Goal: Navigation & Orientation: Find specific page/section

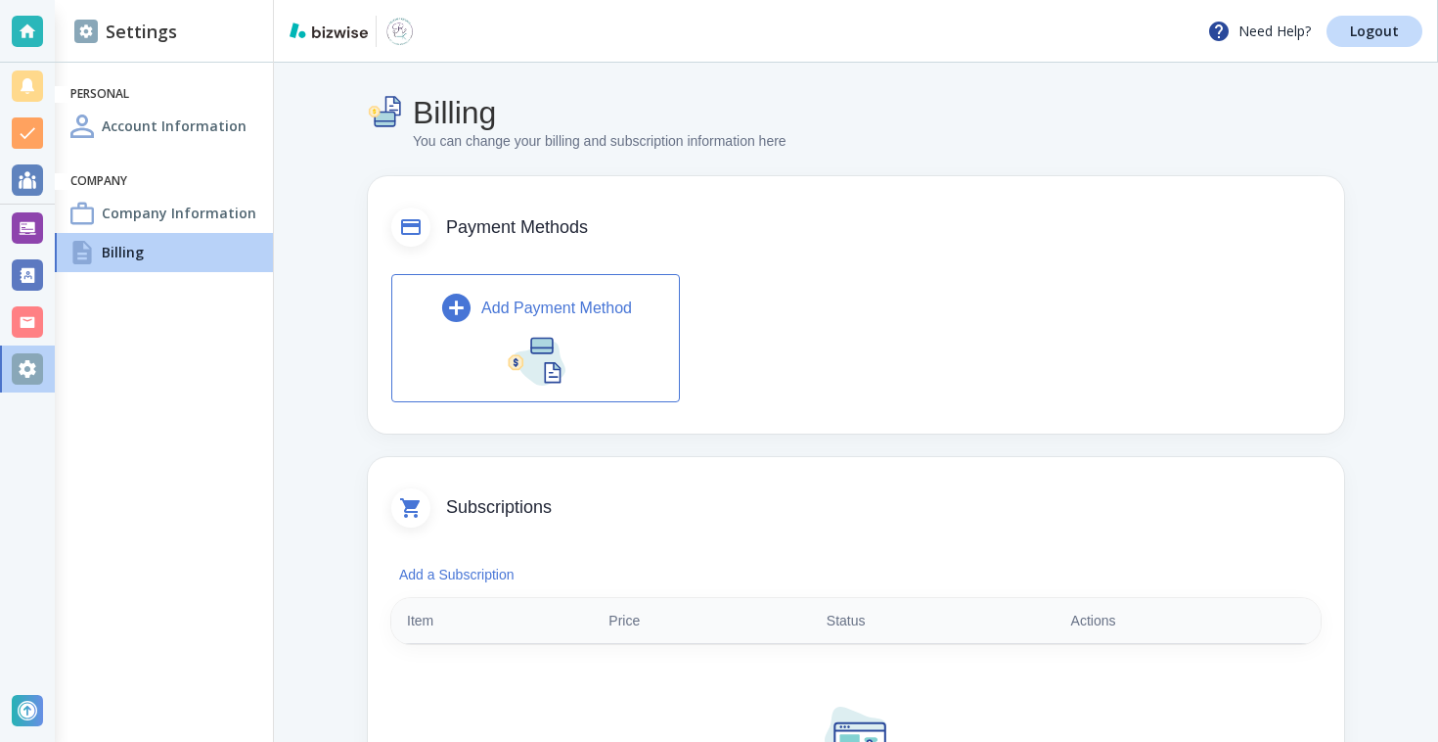
scroll to position [418, 0]
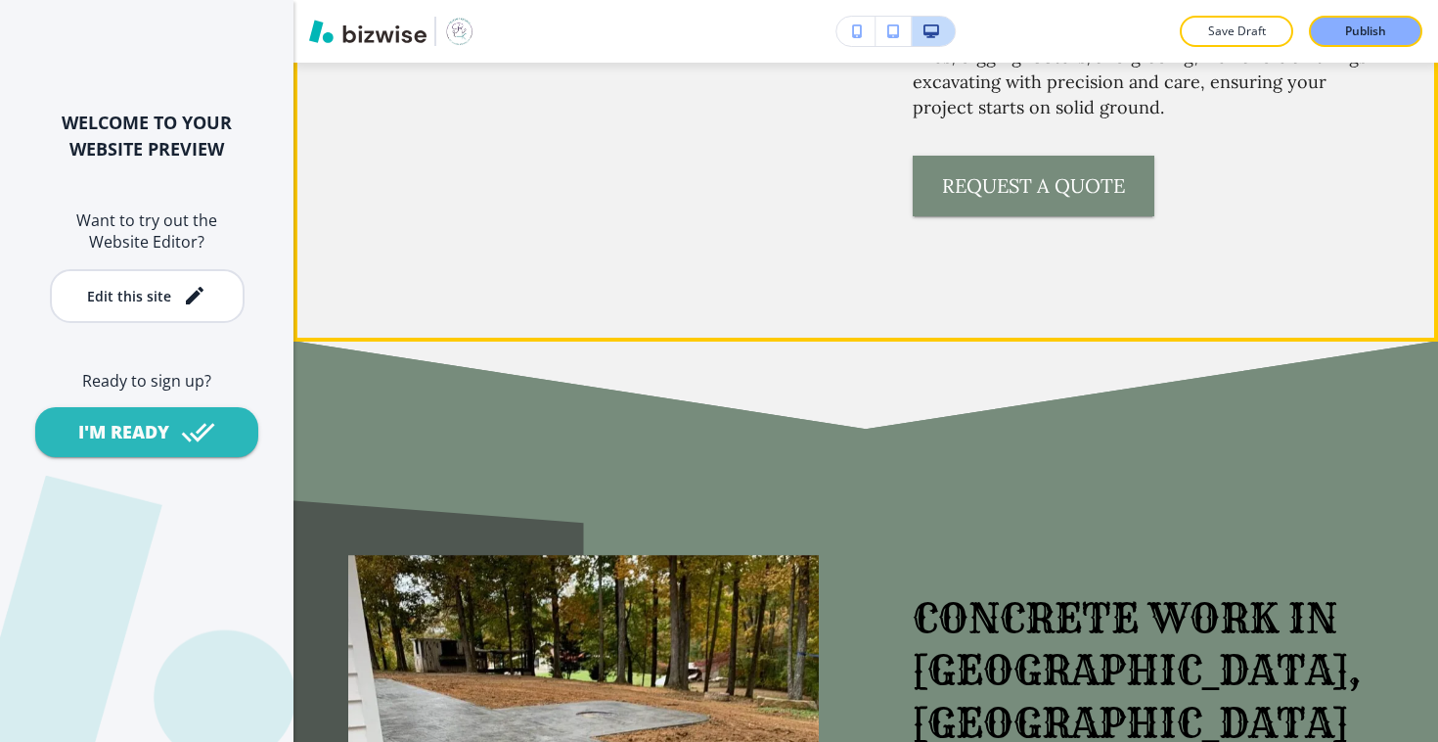
scroll to position [4440, 0]
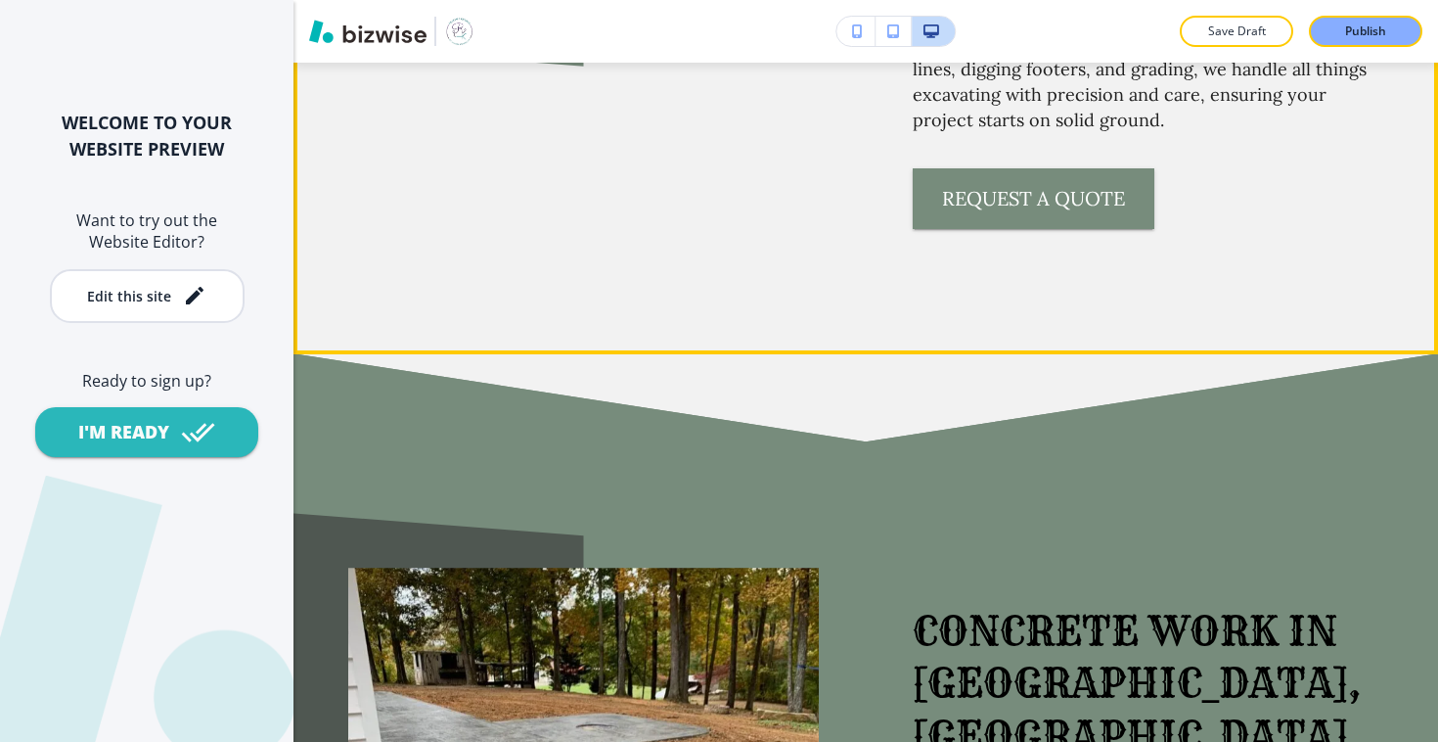
drag, startPoint x: 898, startPoint y: 394, endPoint x: 1179, endPoint y: 395, distance: 280.8
copy span "SEVIERVILLE"
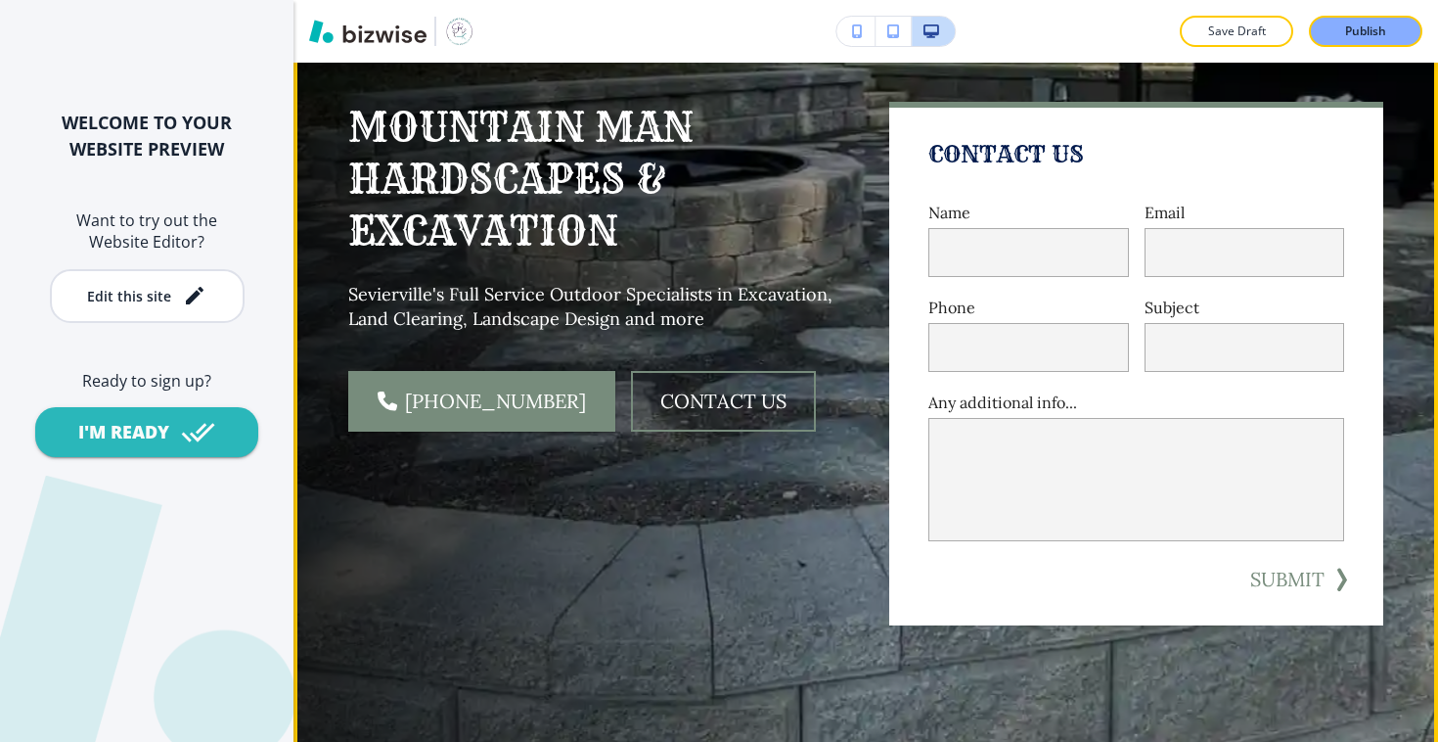
scroll to position [208, 0]
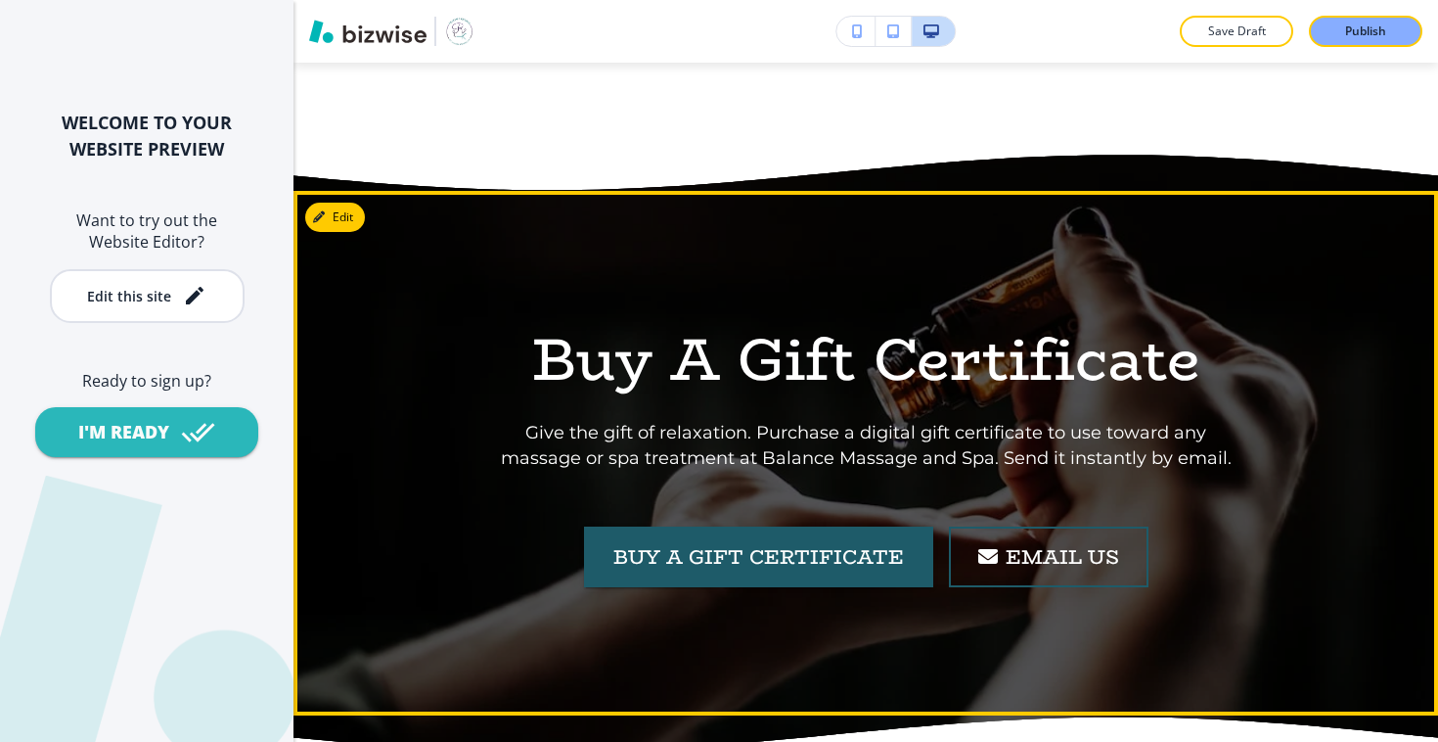
scroll to position [6242, 0]
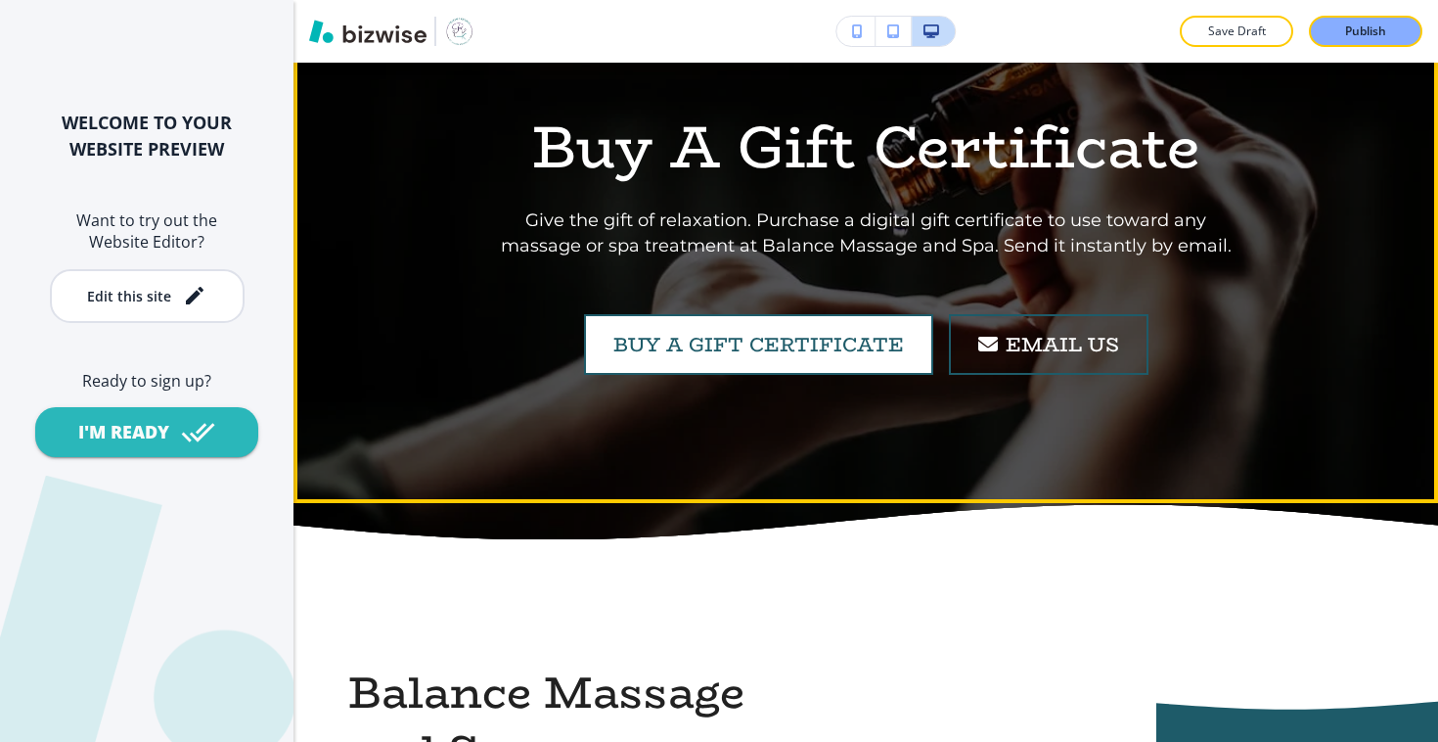
click at [828, 314] on link "Buy A Gift Certificate" at bounding box center [758, 344] width 349 height 61
click at [838, 314] on link "Buy A Gift Certificate" at bounding box center [758, 344] width 349 height 61
click at [796, 314] on link "Buy A Gift Certificate" at bounding box center [758, 344] width 349 height 61
click at [737, 314] on link "Buy A Gift Certificate" at bounding box center [758, 344] width 349 height 61
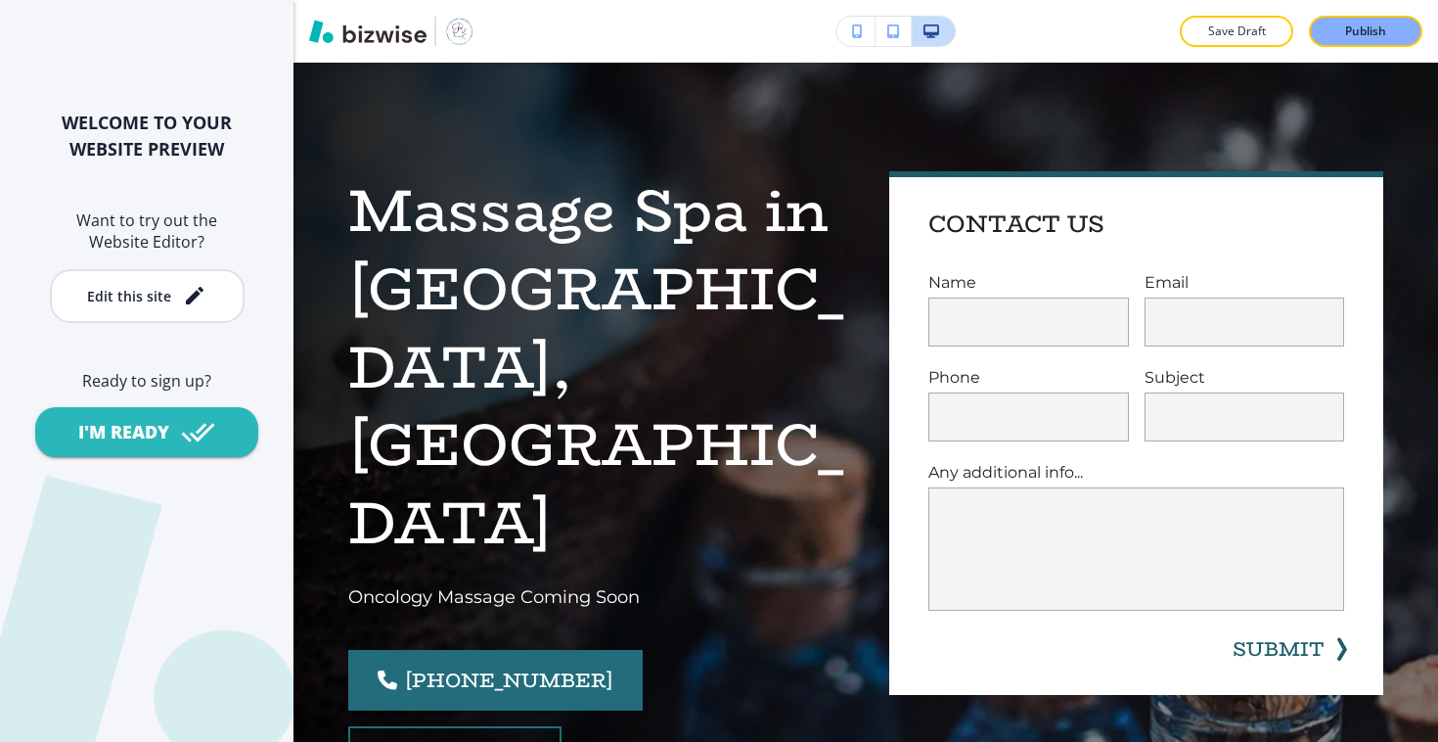
scroll to position [0, 0]
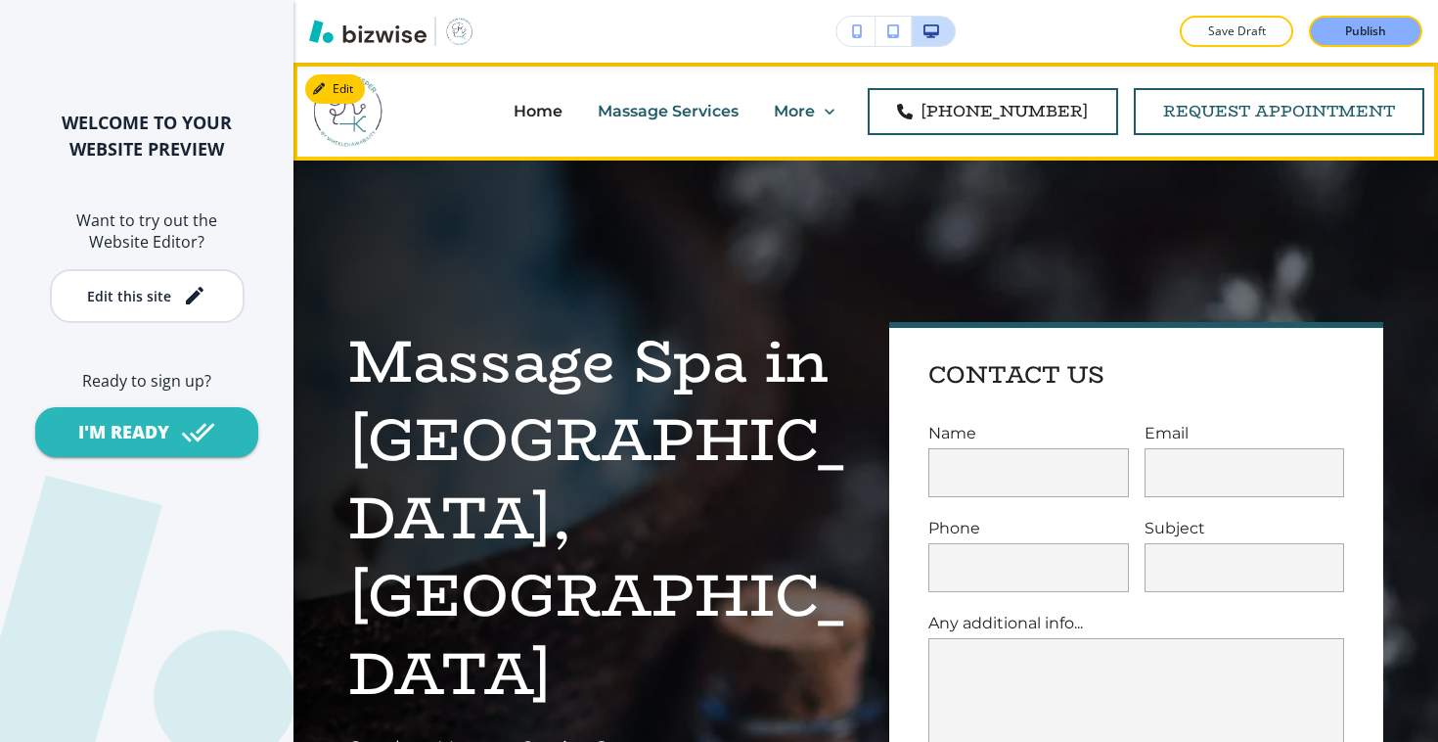
click at [1260, 104] on link "request appointment" at bounding box center [1279, 111] width 291 height 47
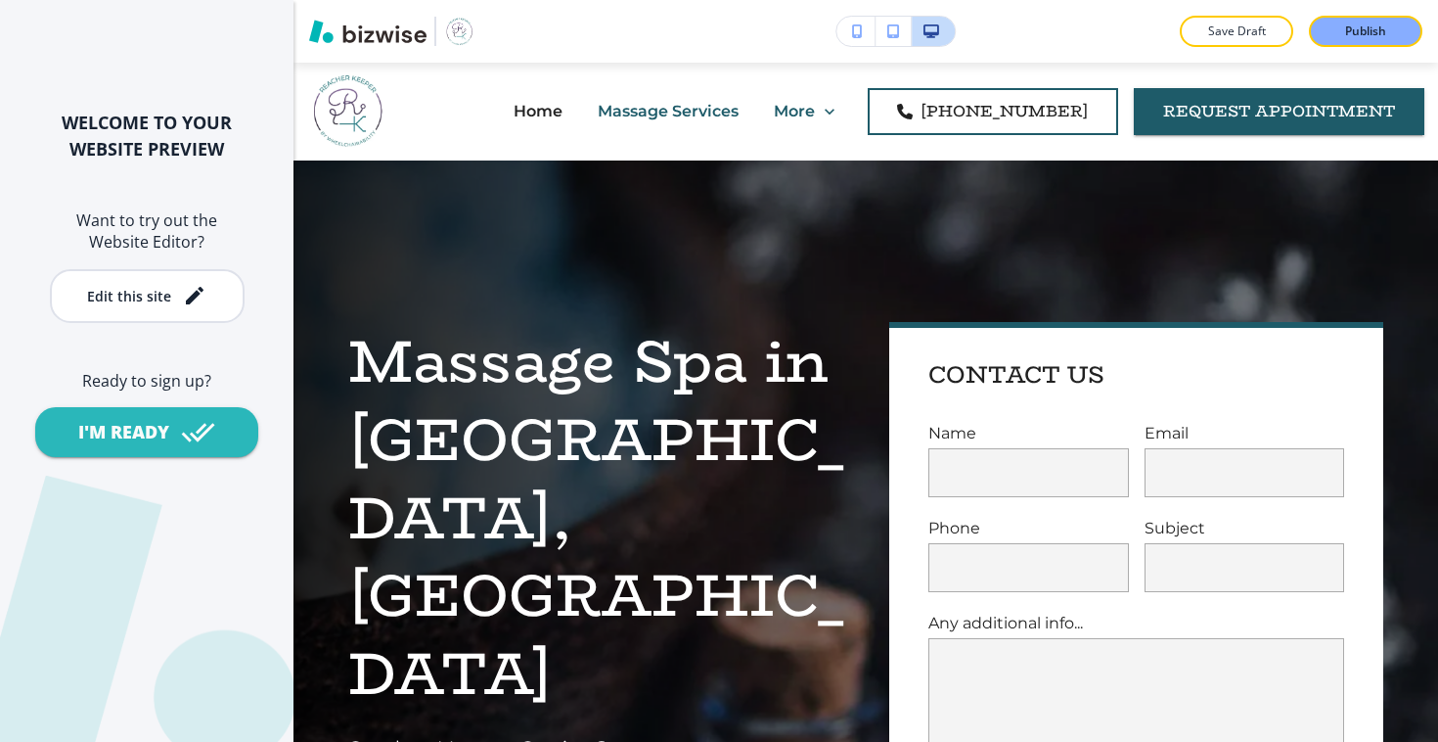
click at [735, 104] on p "Massage Services" at bounding box center [668, 111] width 141 height 23
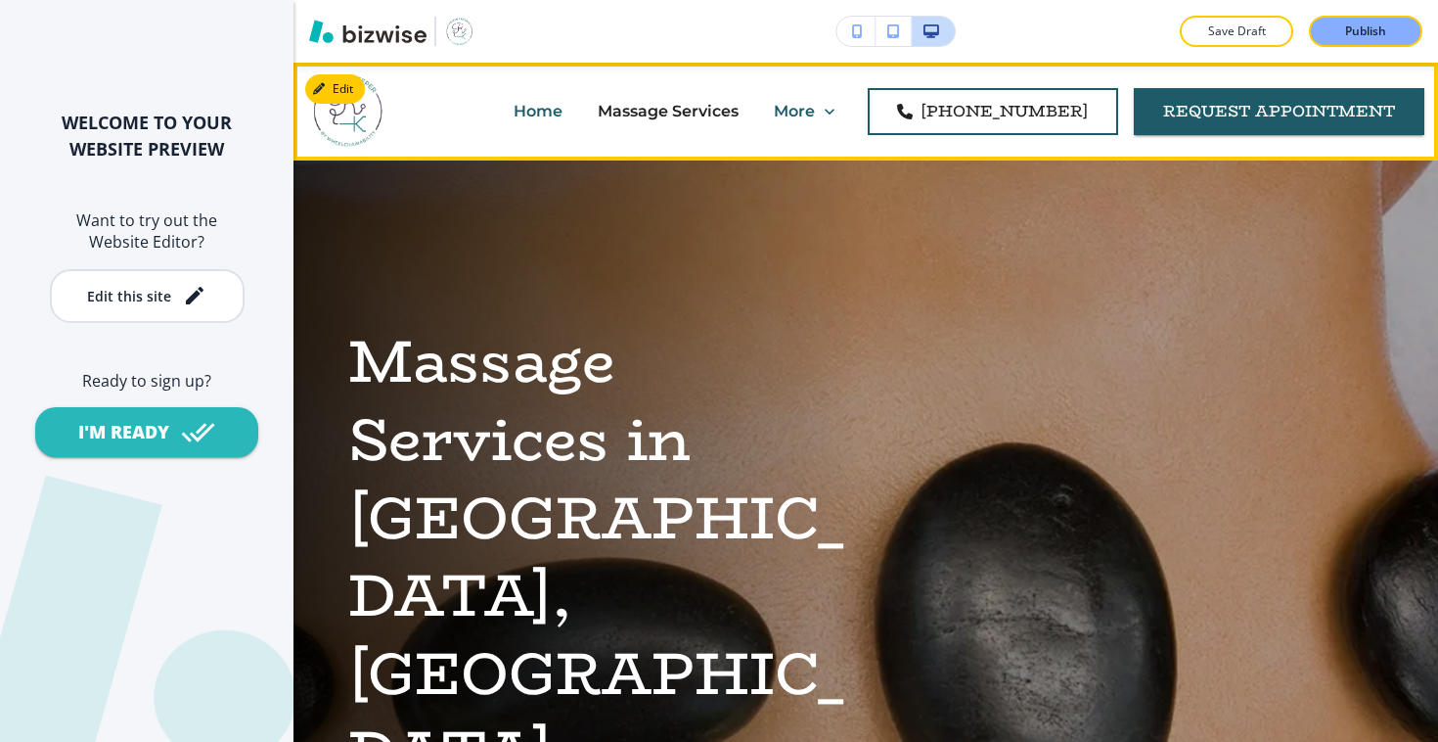
click at [563, 112] on p "Home" at bounding box center [538, 111] width 49 height 23
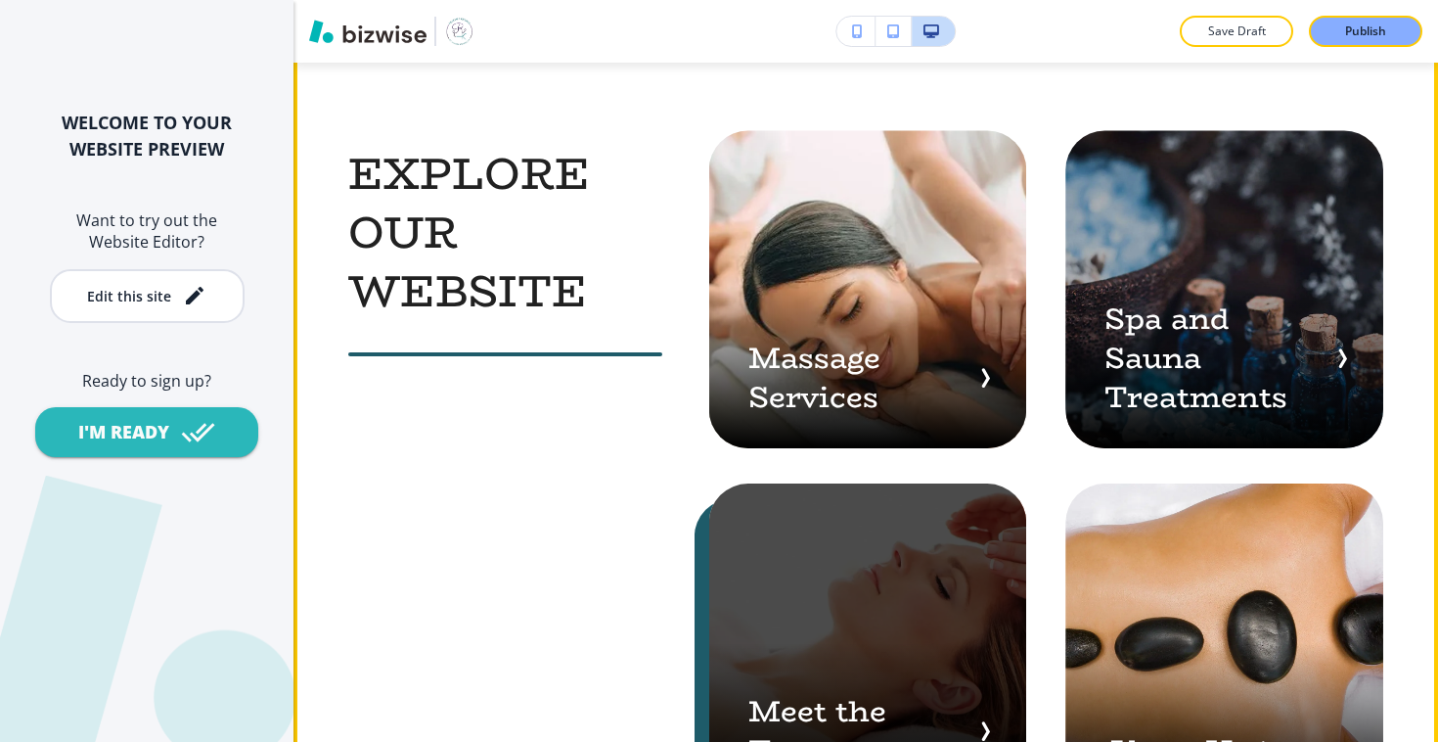
scroll to position [3524, 0]
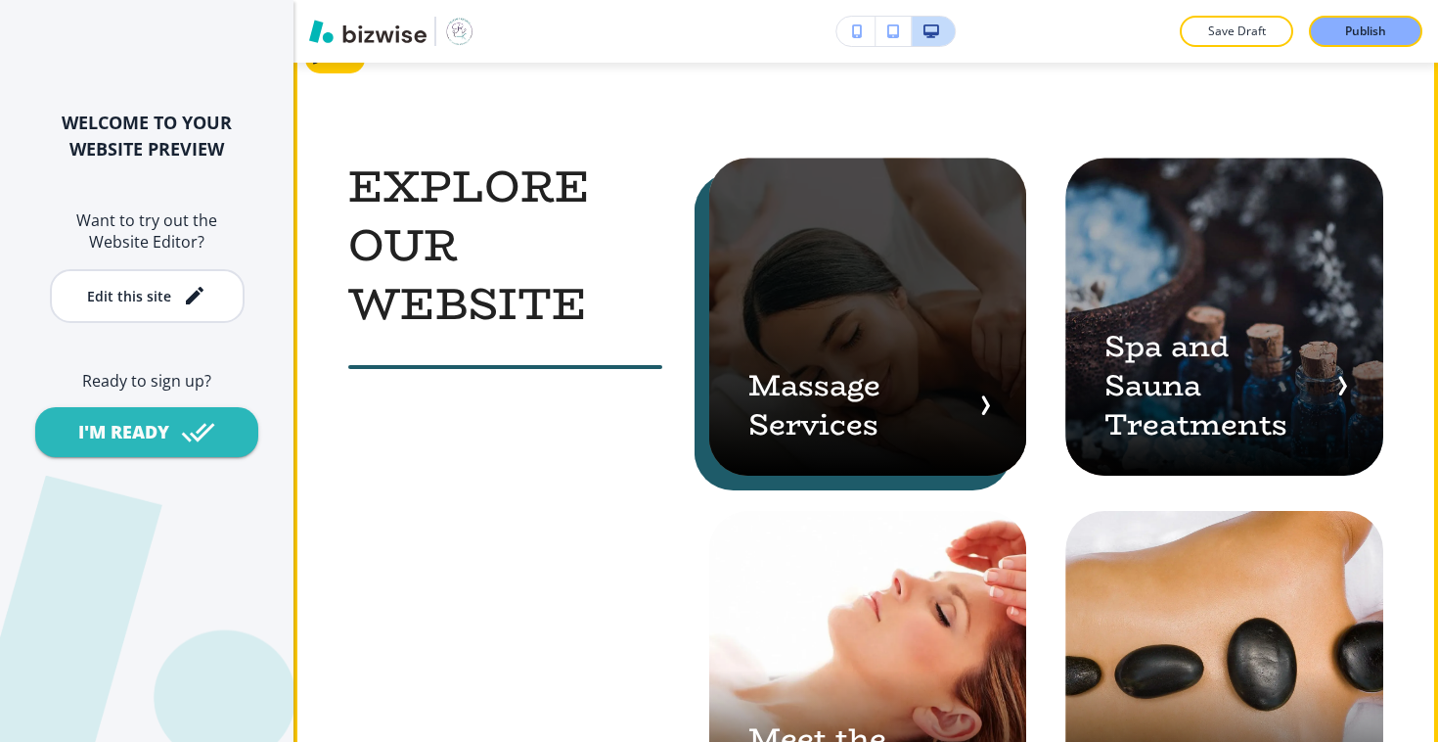
click at [899, 261] on div "button" at bounding box center [868, 317] width 318 height 318
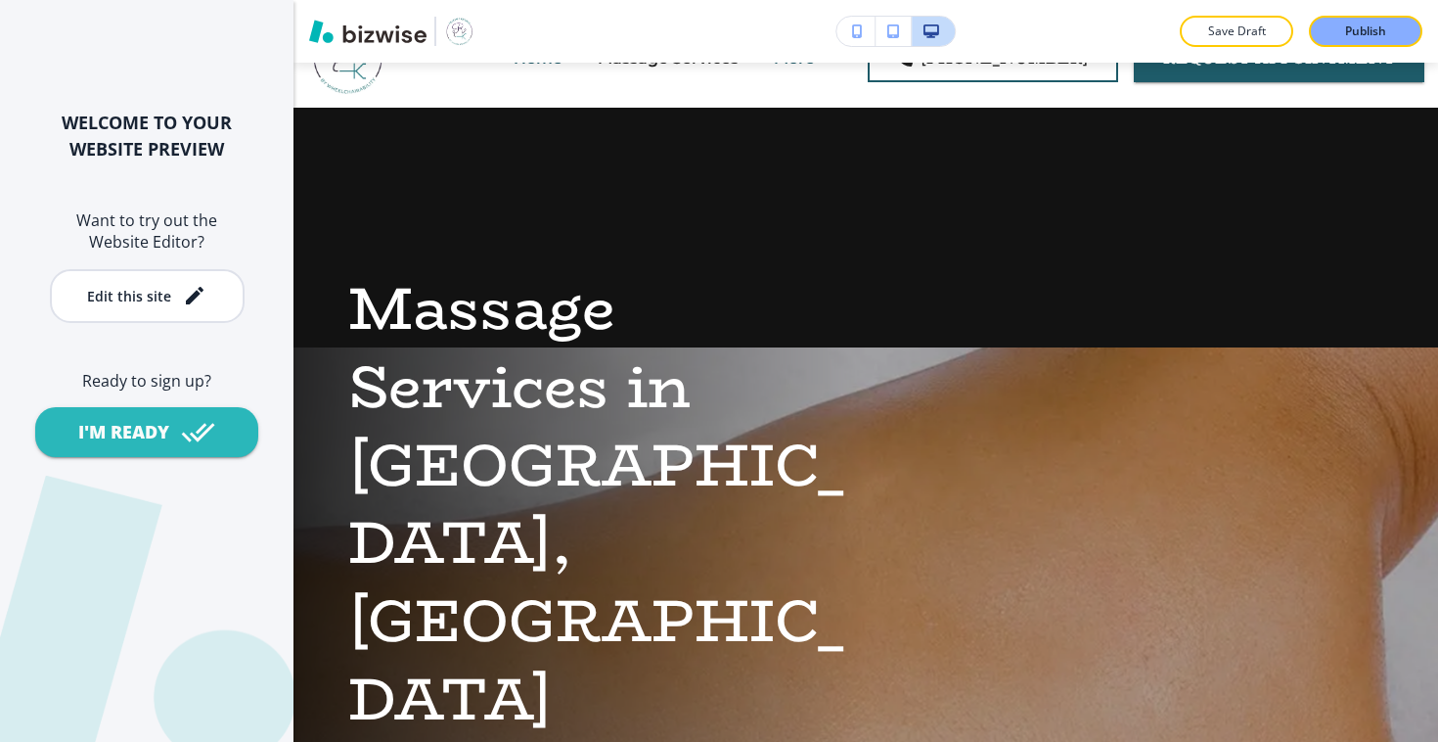
scroll to position [0, 0]
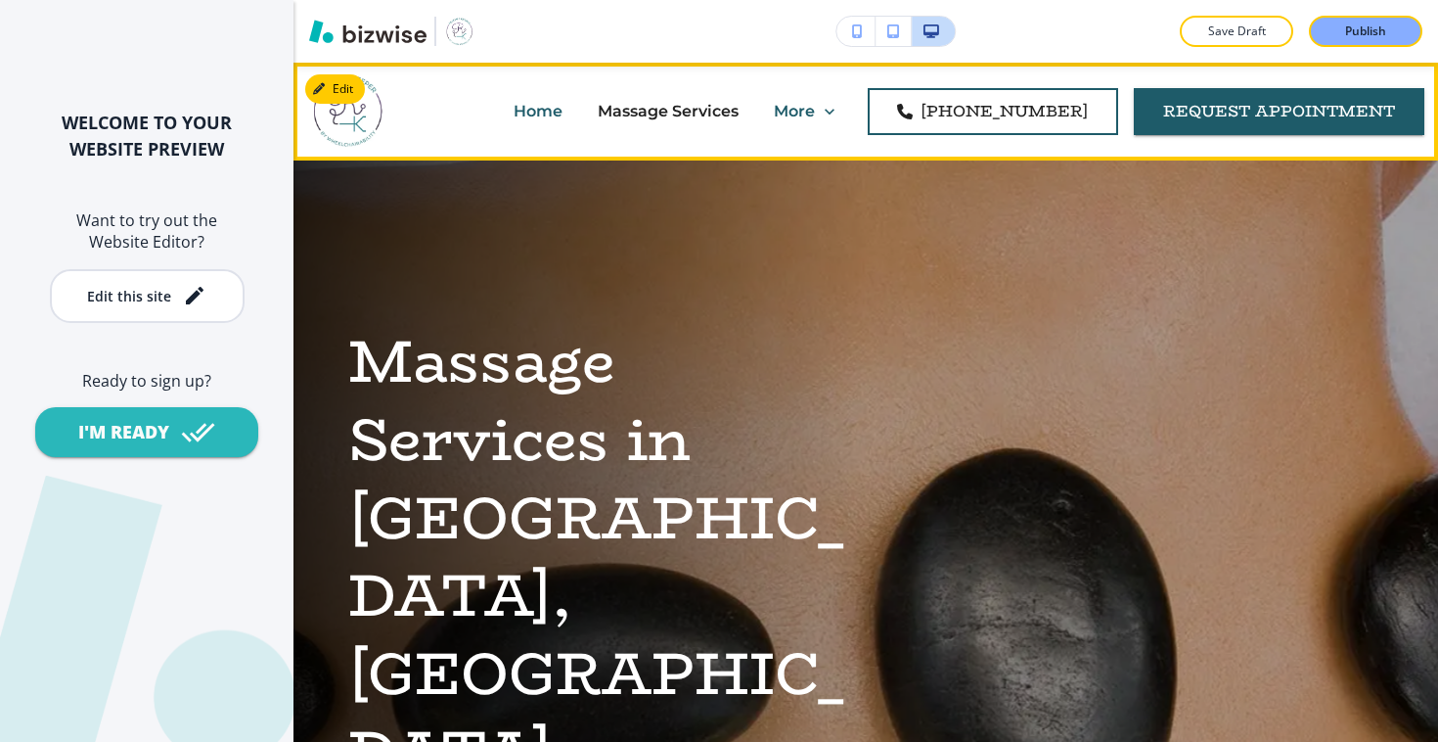
click at [563, 107] on p "Home" at bounding box center [538, 111] width 49 height 23
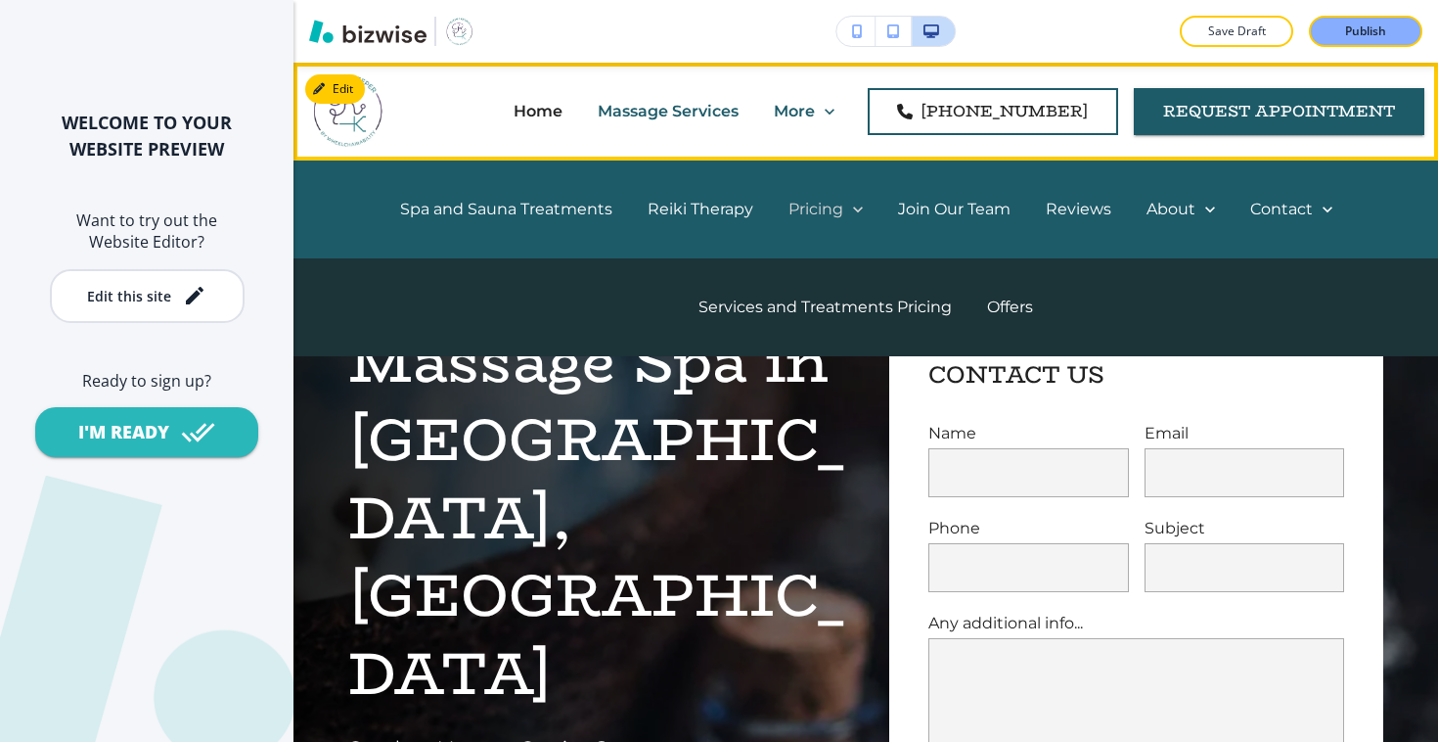
click at [817, 215] on p "Pricing" at bounding box center [816, 209] width 55 height 23
click at [844, 308] on p "Services and Treatments Pricing" at bounding box center [825, 307] width 253 height 23
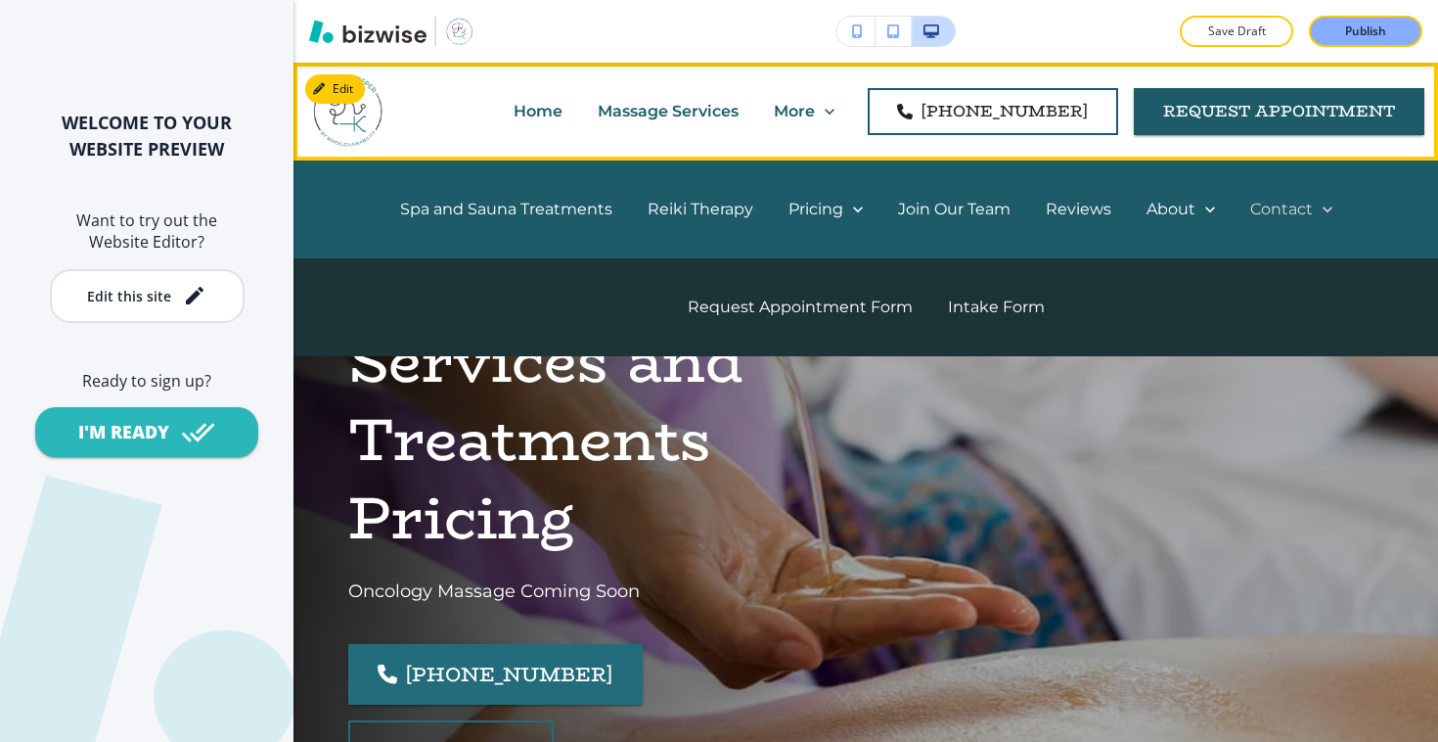
click at [1265, 212] on p "Contact" at bounding box center [1281, 209] width 63 height 23
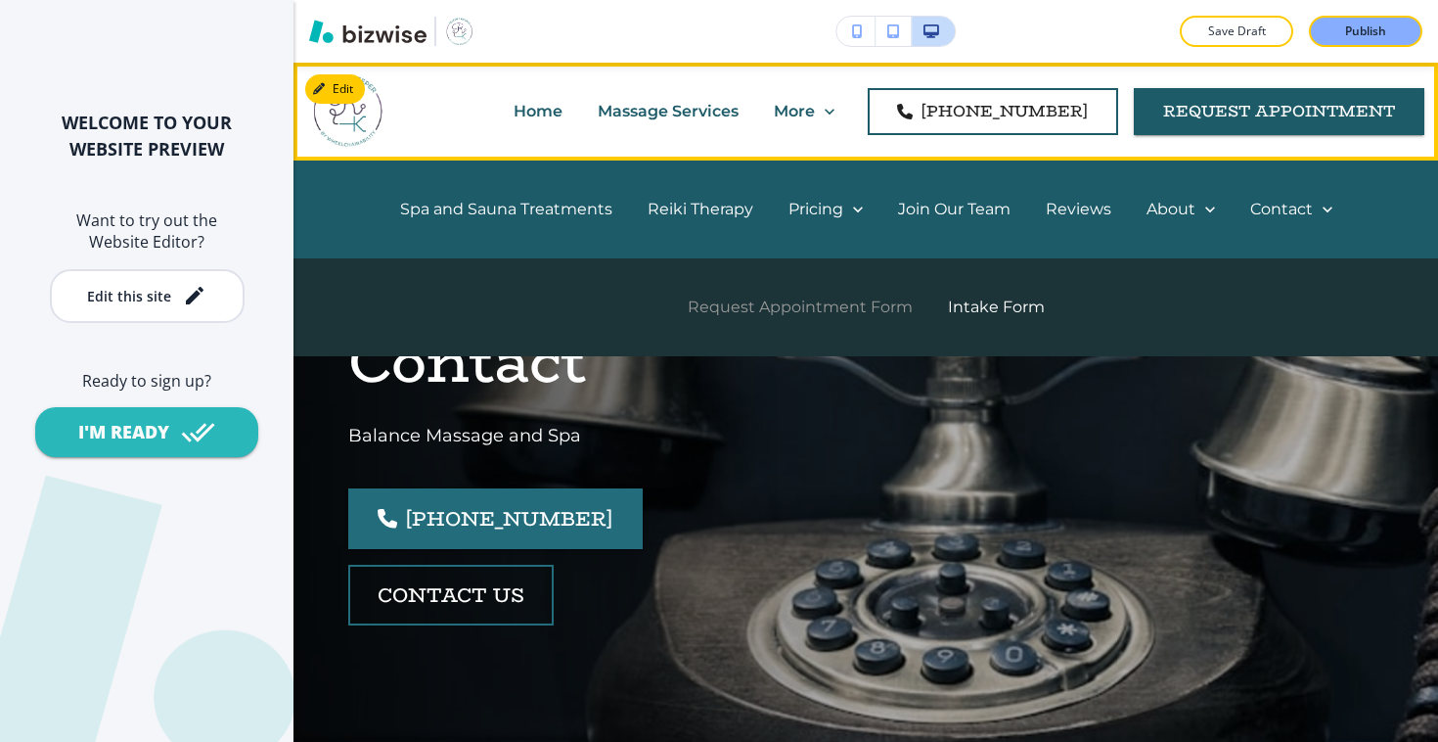
click at [841, 303] on p "Request Appointment Form" at bounding box center [800, 307] width 225 height 23
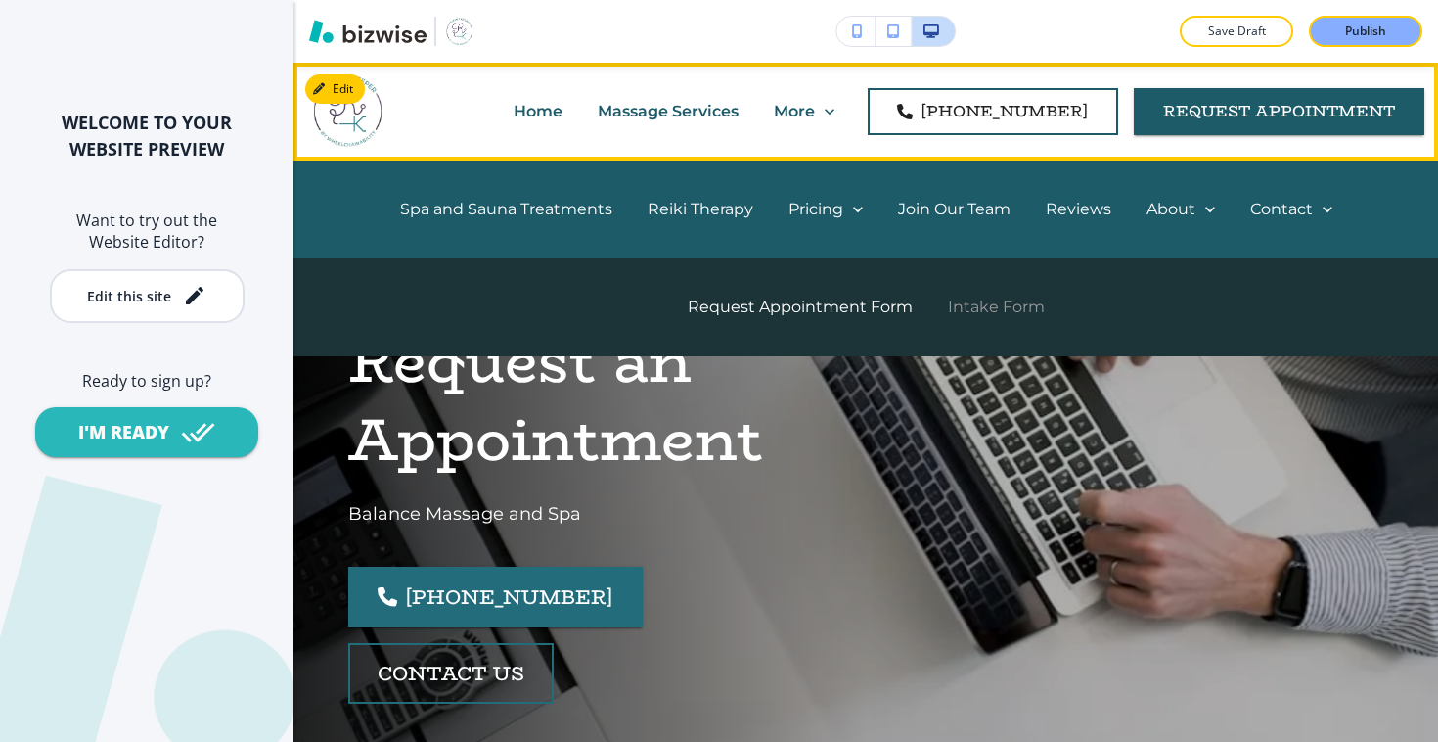
click at [1022, 310] on p "Intake Form" at bounding box center [996, 307] width 97 height 23
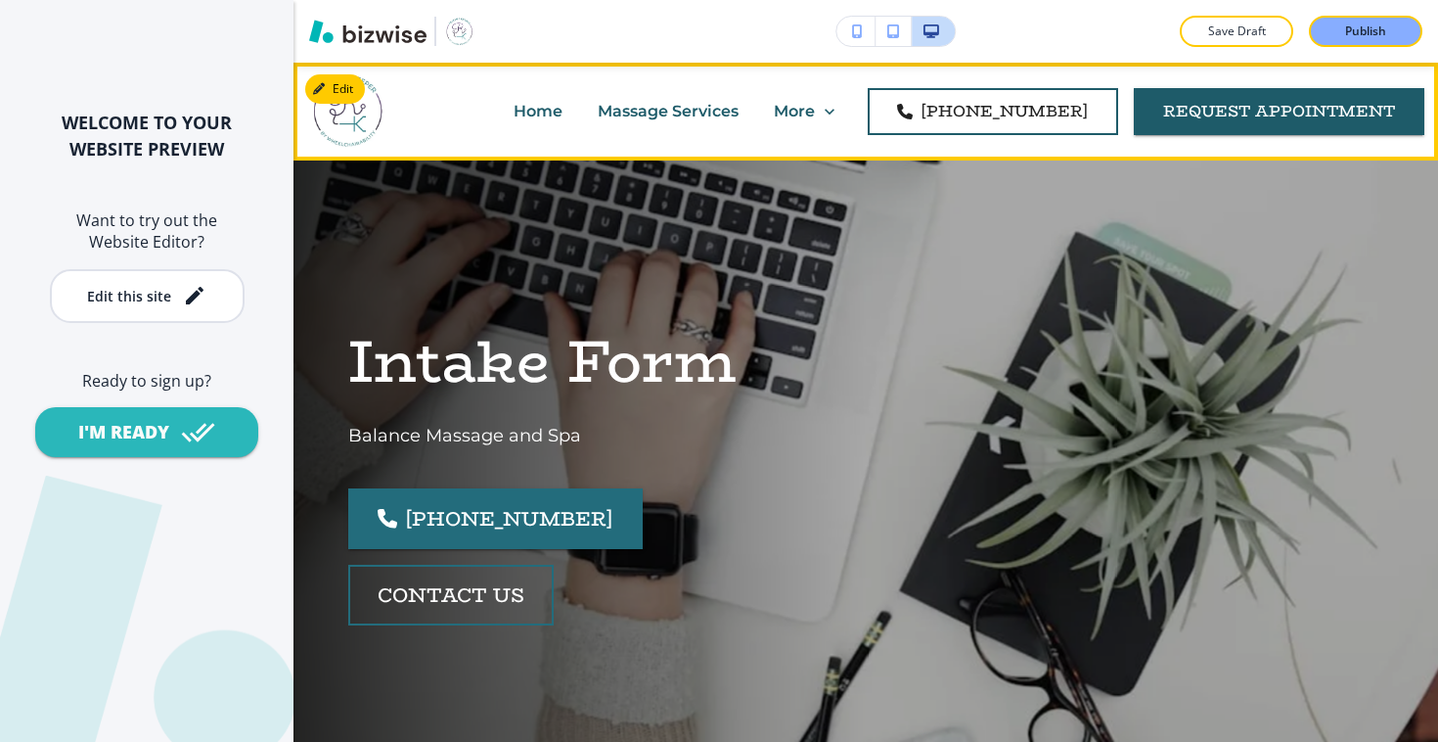
click at [563, 112] on p "Home" at bounding box center [538, 111] width 49 height 23
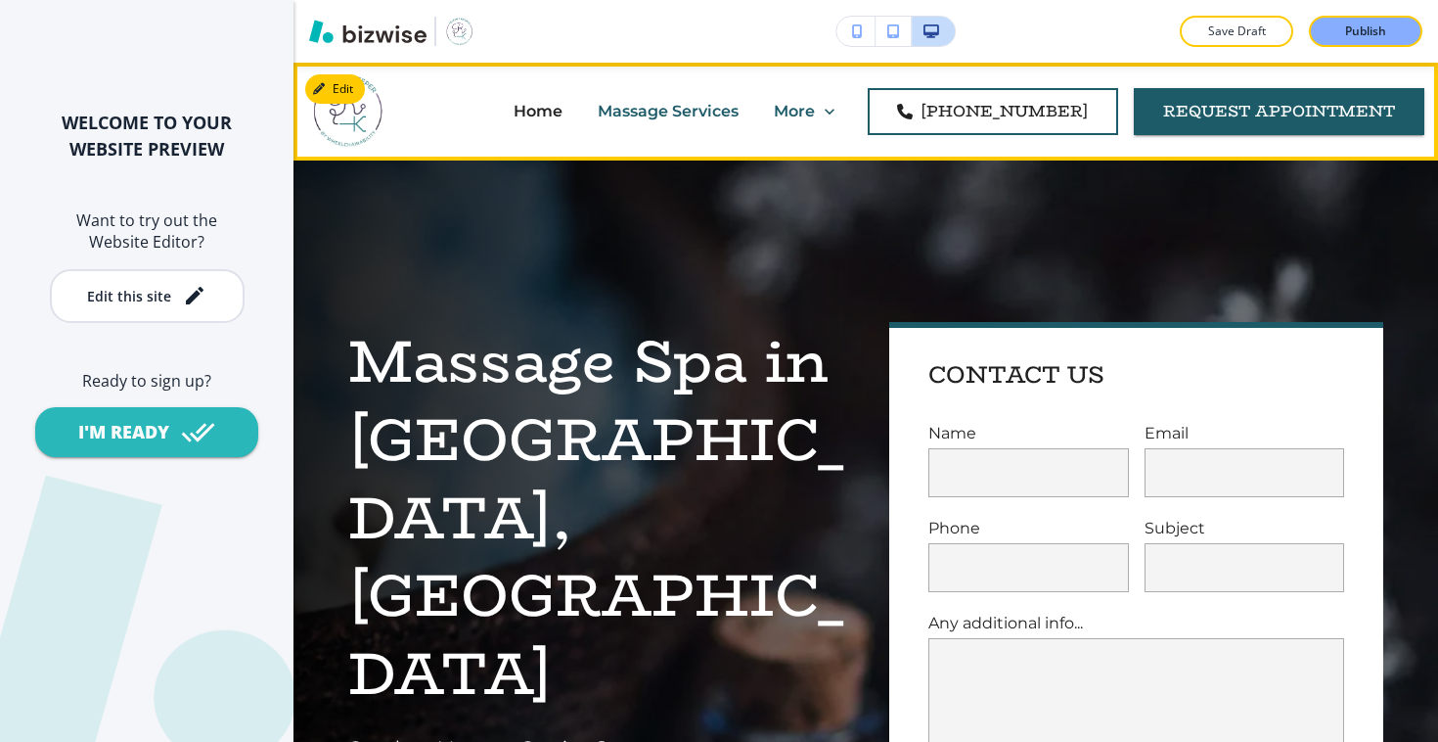
click at [723, 114] on p "Massage Services" at bounding box center [668, 111] width 141 height 23
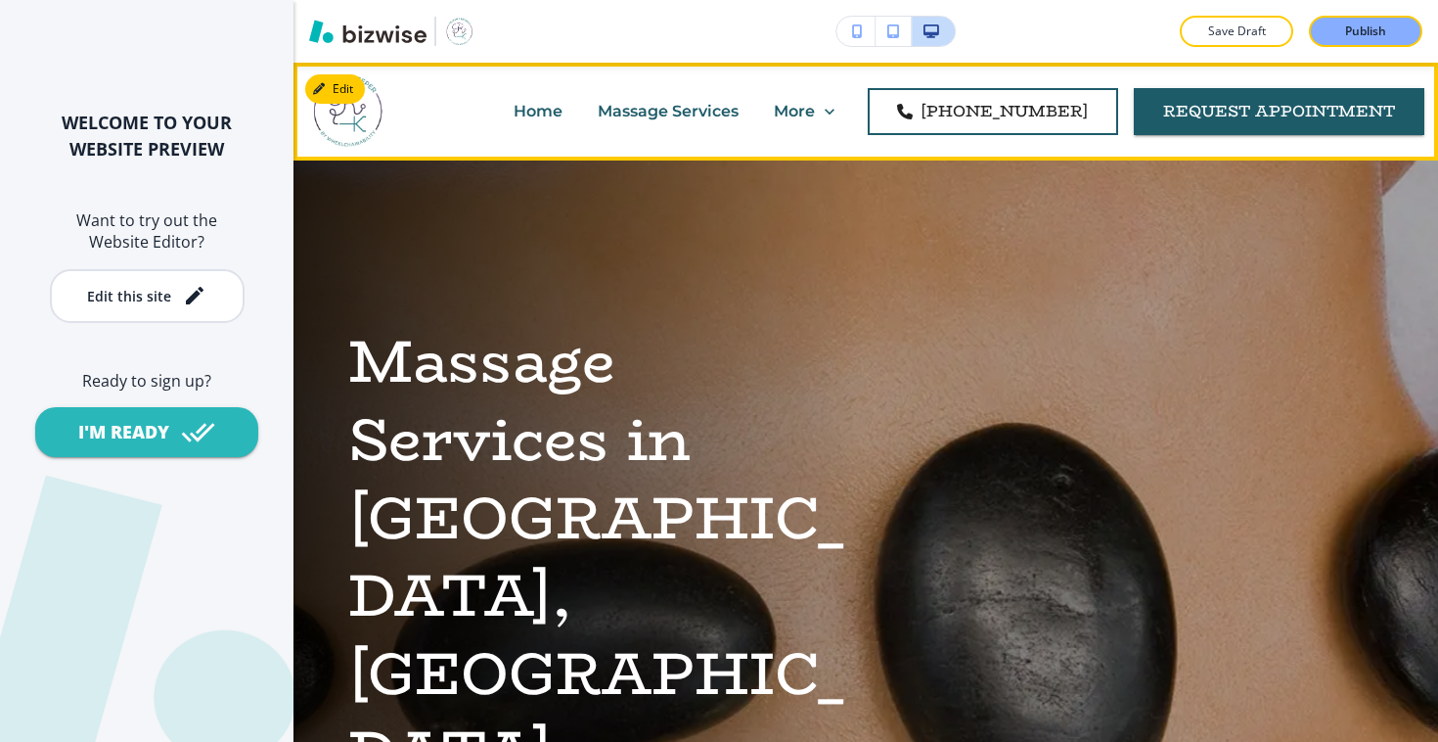
click at [722, 112] on p "Massage Services" at bounding box center [668, 111] width 141 height 23
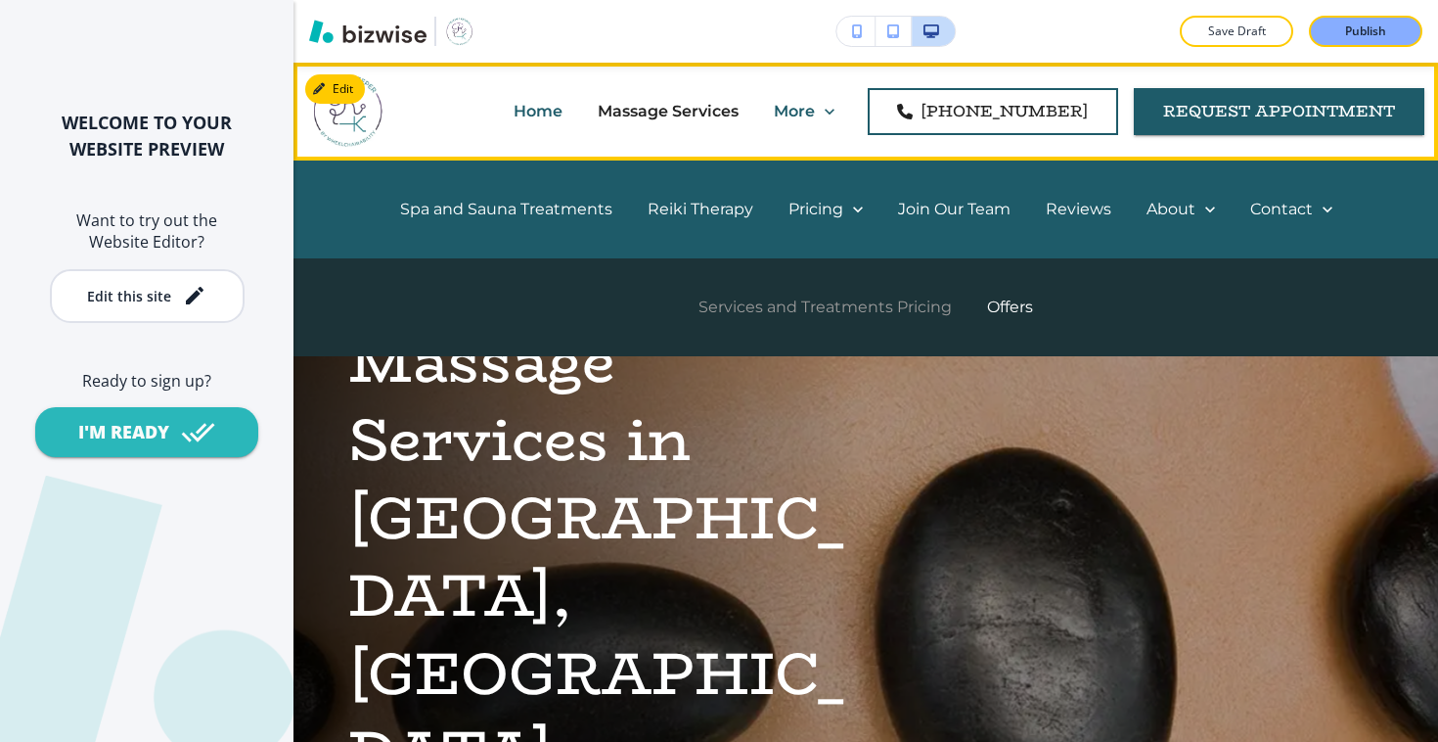
click at [832, 307] on p "Services and Treatments Pricing" at bounding box center [825, 307] width 253 height 23
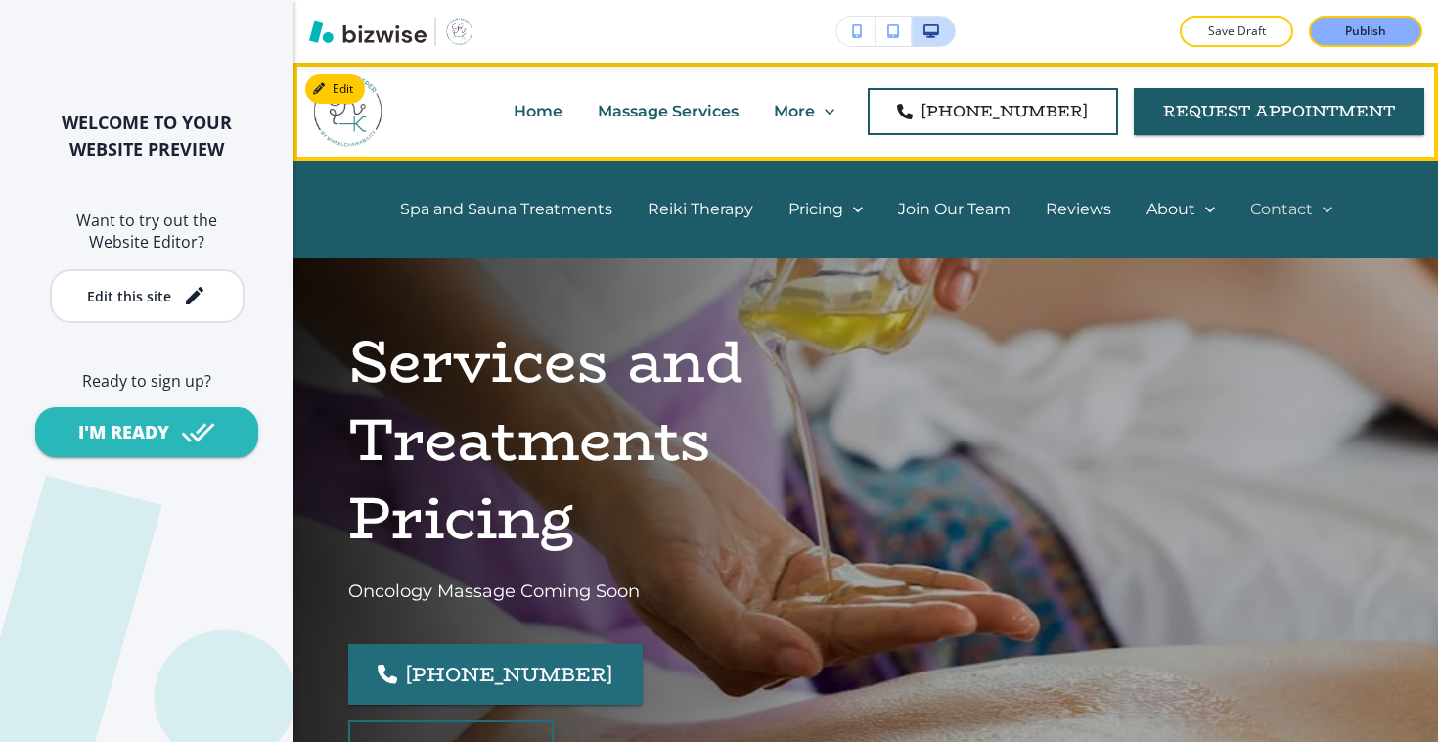
click at [1307, 204] on p "Contact" at bounding box center [1281, 209] width 63 height 23
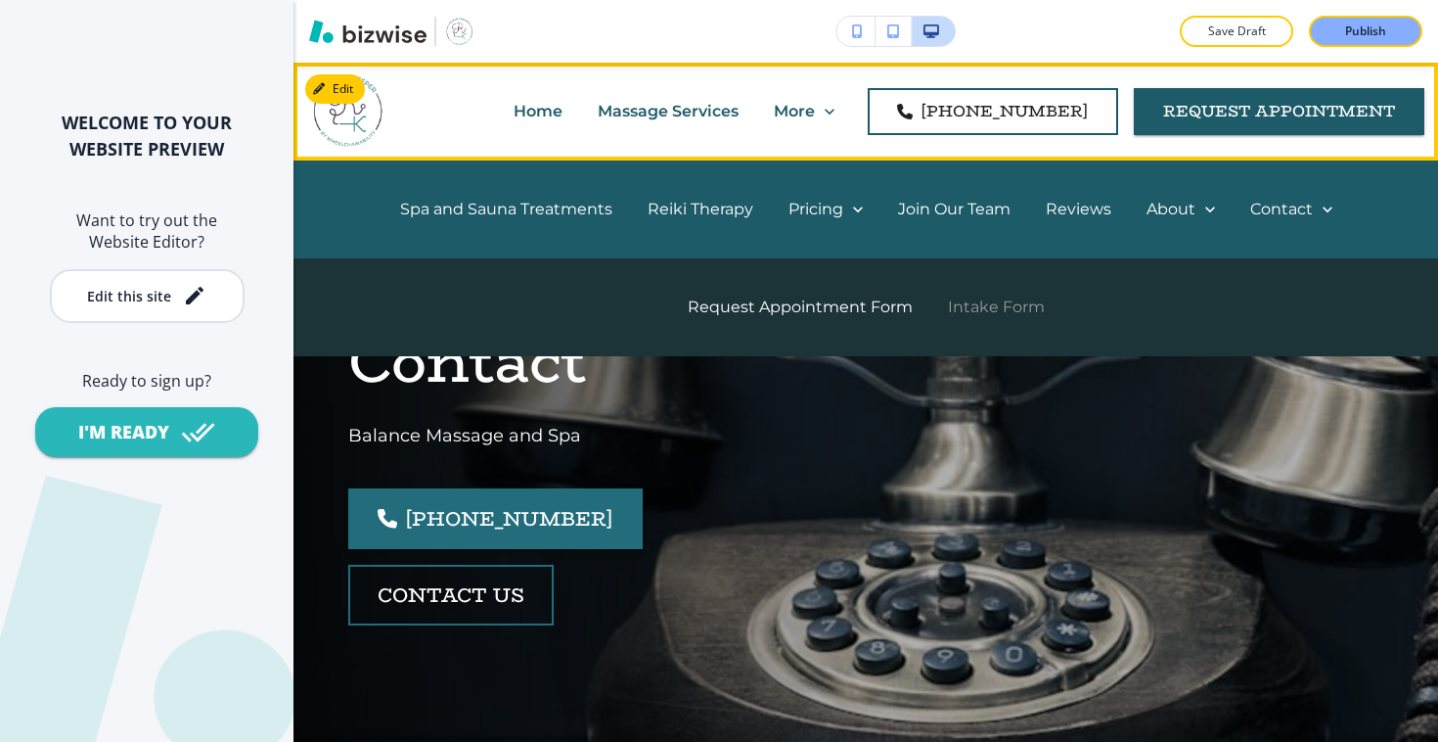
click at [1002, 307] on p "Intake Form" at bounding box center [996, 307] width 97 height 23
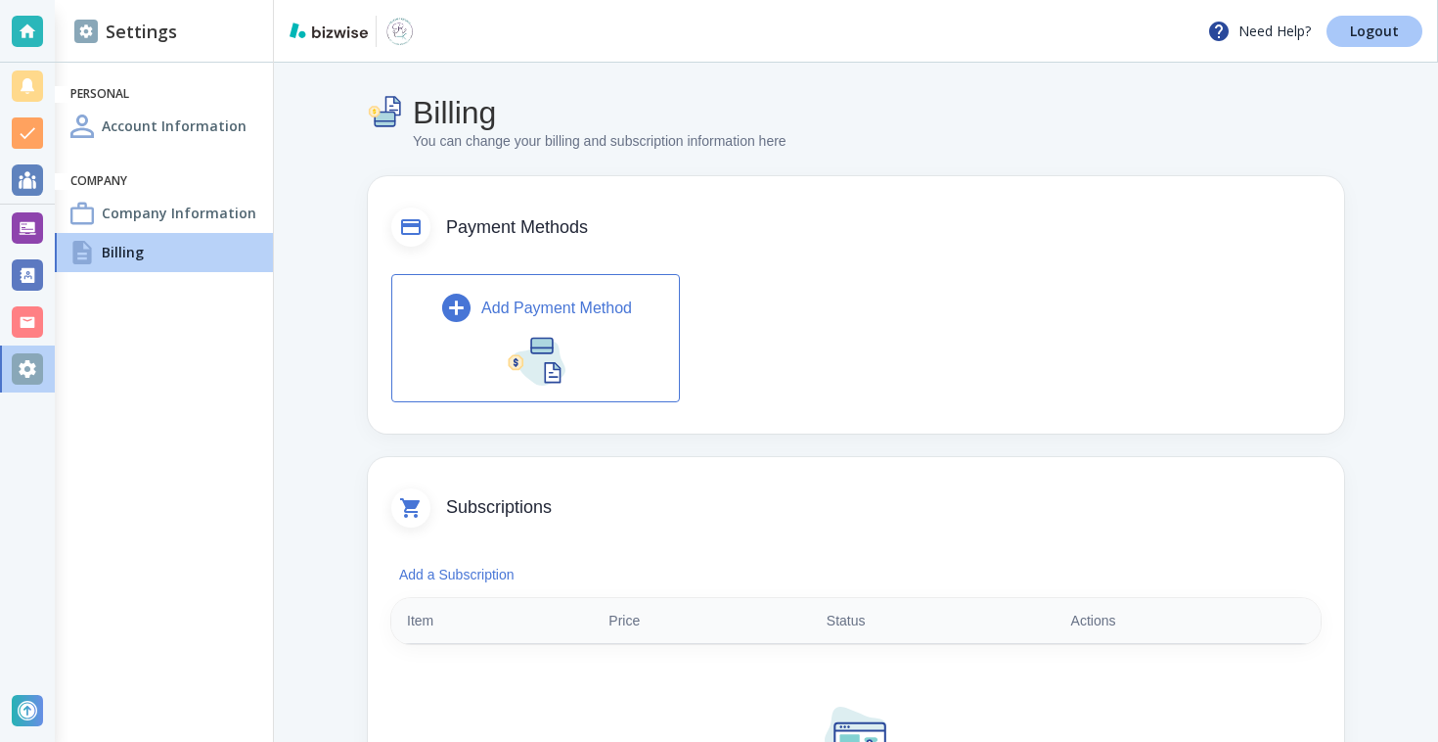
click at [1376, 31] on p "Logout" at bounding box center [1374, 31] width 49 height 14
